Goal: Check status: Check status

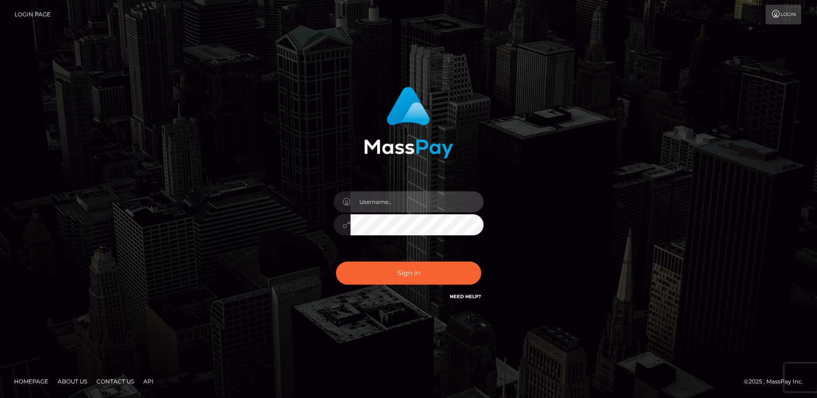
drag, startPoint x: 438, startPoint y: 197, endPoint x: 431, endPoint y: 210, distance: 15.3
click at [438, 197] on input "text" at bounding box center [416, 201] width 133 height 21
checkbox input "true"
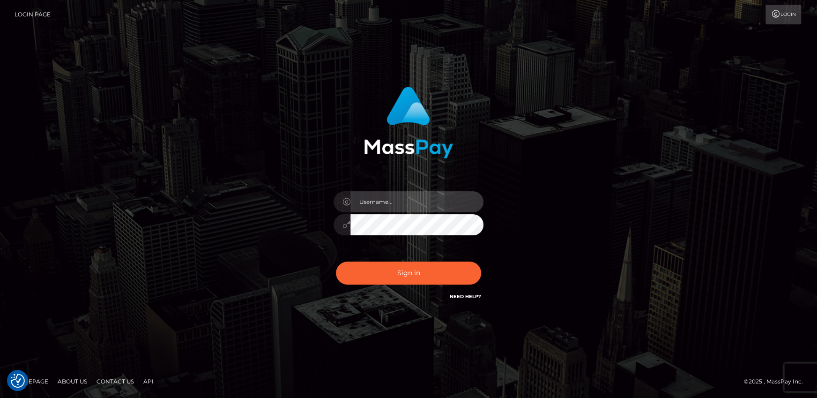
checkbox input "true"
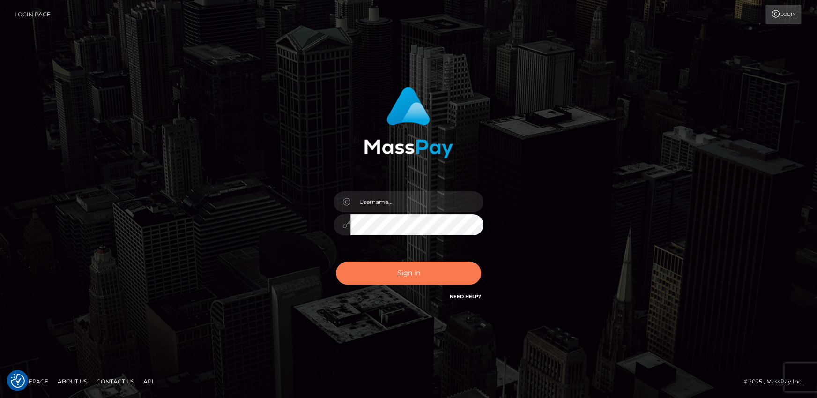
click at [356, 266] on button "Sign in" at bounding box center [408, 272] width 145 height 23
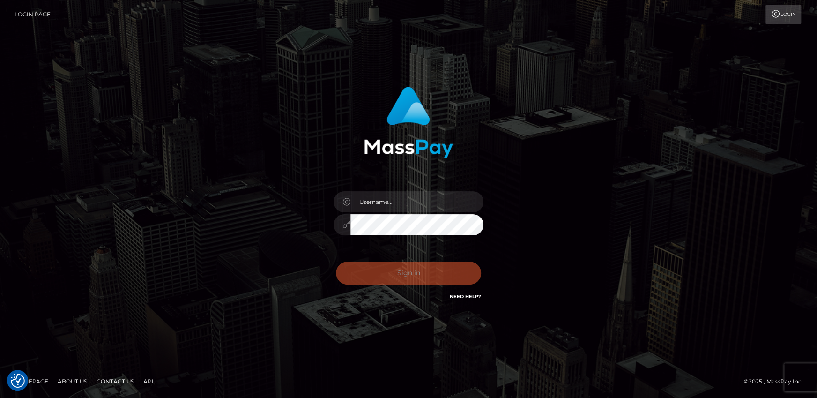
click at [377, 274] on div "Sign in Need Help?" at bounding box center [408, 277] width 164 height 42
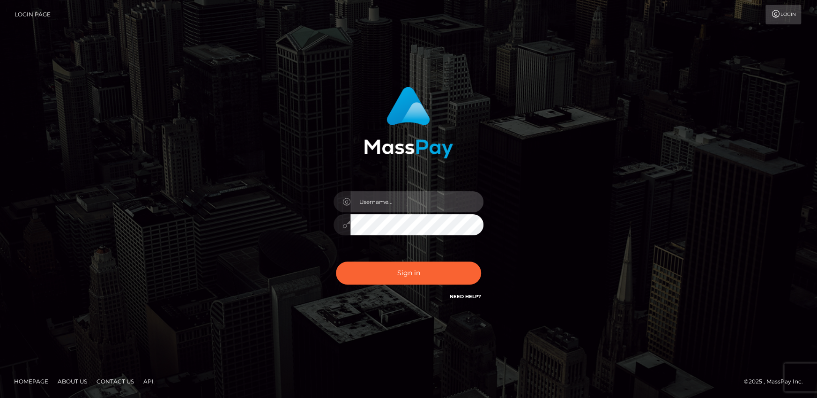
click at [400, 203] on input "text" at bounding box center [416, 201] width 133 height 21
type input "andy.wowcan"
click at [336, 261] on button "Sign in" at bounding box center [408, 272] width 145 height 23
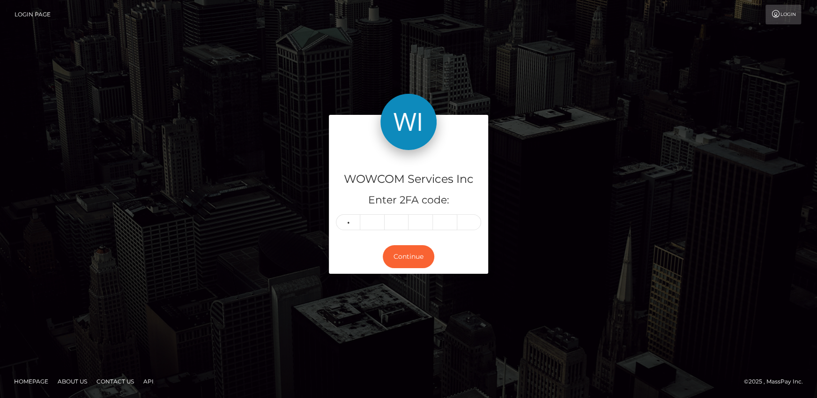
type input "7"
type input "8"
type input "0"
type input "8"
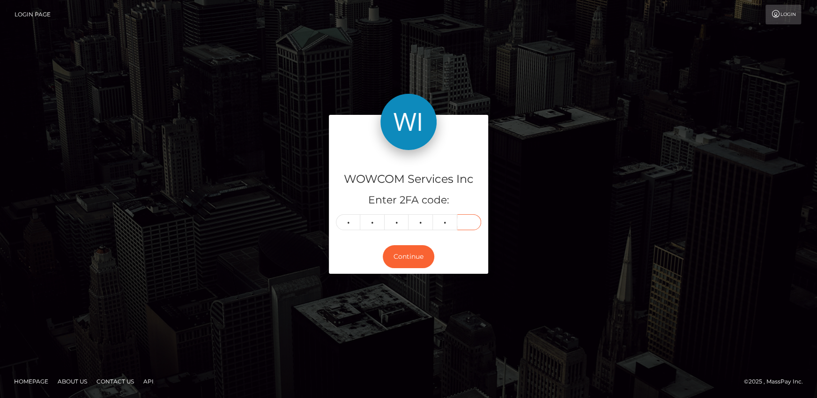
type input "2"
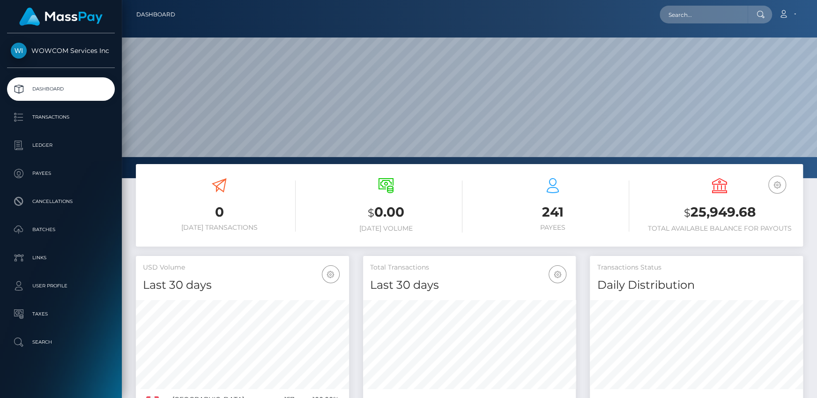
scroll to position [166, 213]
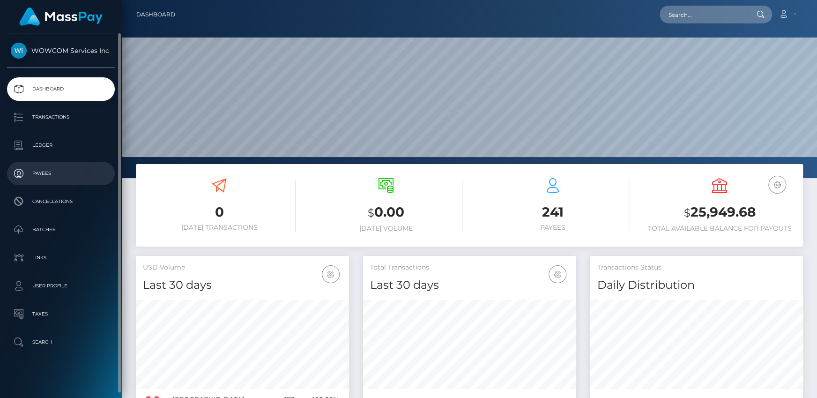
click at [59, 177] on p "Payees" at bounding box center [61, 173] width 100 height 14
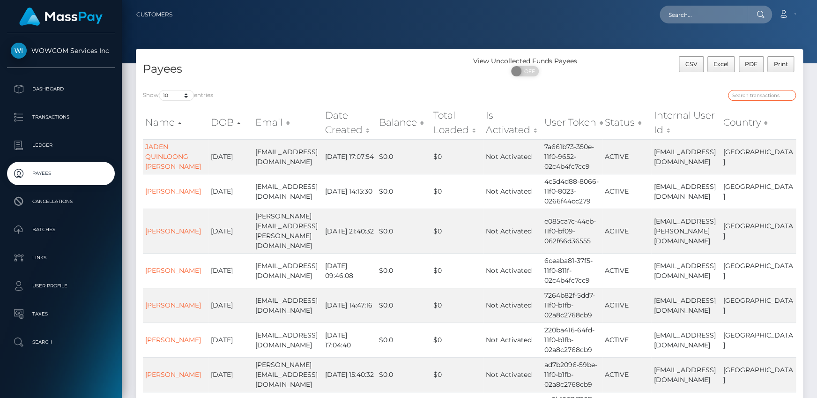
click at [762, 97] on input "search" at bounding box center [762, 95] width 68 height 11
paste input "8690793"
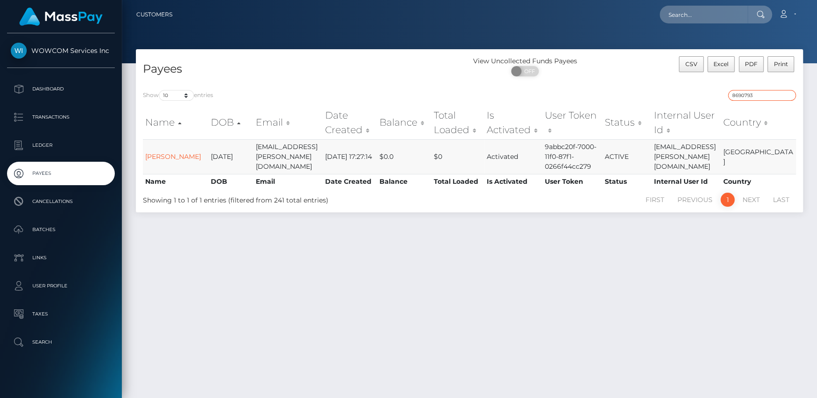
type input "8690793"
click at [282, 148] on td "[EMAIL_ADDRESS][PERSON_NAME][DOMAIN_NAME]" at bounding box center [288, 156] width 70 height 35
click at [166, 155] on link "[PERSON_NAME]" at bounding box center [173, 156] width 56 height 8
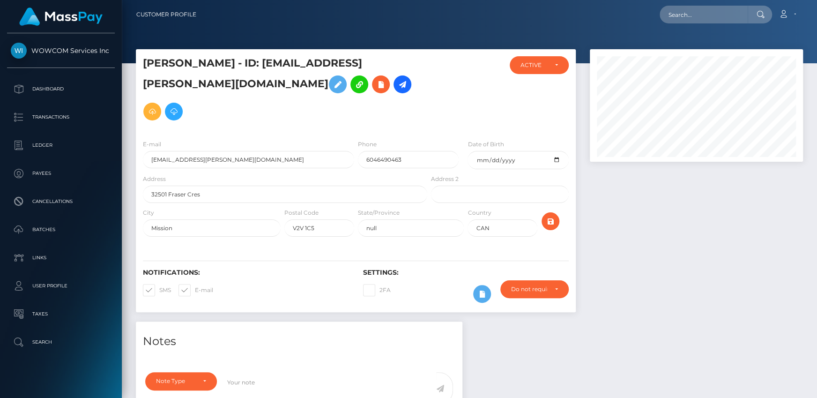
scroll to position [112, 213]
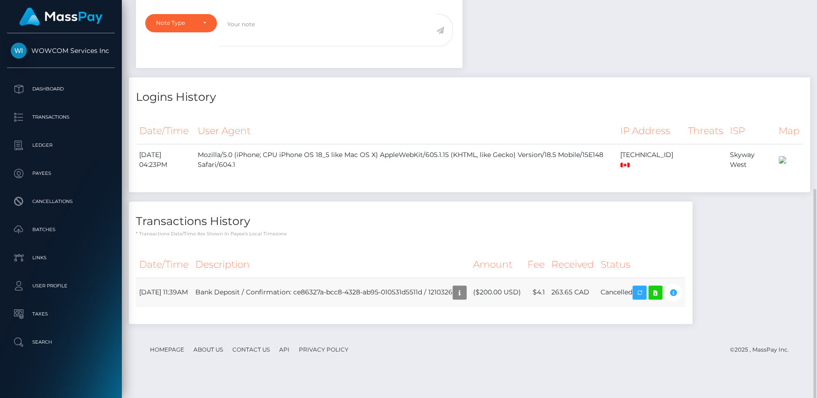
click at [632, 307] on td "Cancelled" at bounding box center [641, 292] width 88 height 30
click at [581, 333] on div "Transactions History * Transactions date/time are shown in payee's local timezo…" at bounding box center [410, 267] width 577 height 132
click at [524, 299] on td "($200.00 USD)" at bounding box center [497, 292] width 54 height 30
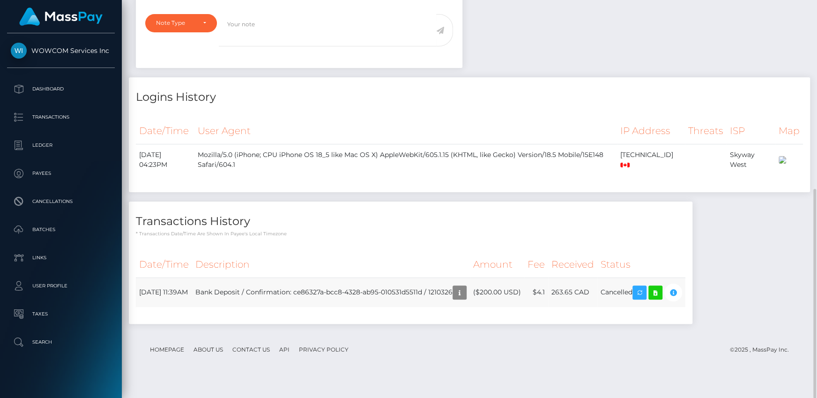
click at [524, 306] on td "($200.00 USD)" at bounding box center [497, 292] width 54 height 30
click at [549, 323] on div "Date/Time Description Amount Fee Received Status" at bounding box center [410, 283] width 563 height 79
